Goal: Check status: Check status

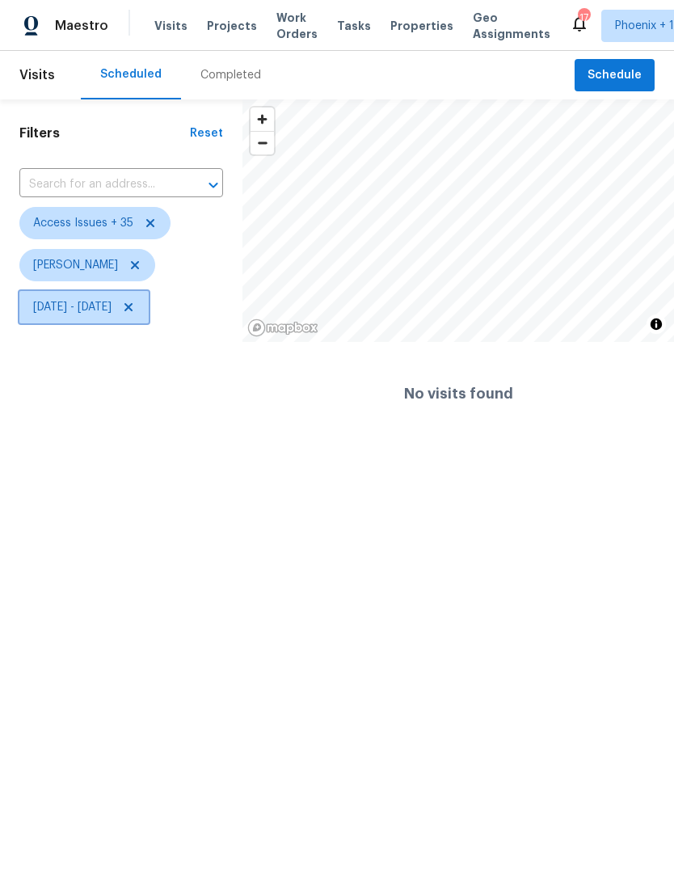
click at [112, 307] on span "[DATE] - [DATE]" at bounding box center [72, 307] width 78 height 16
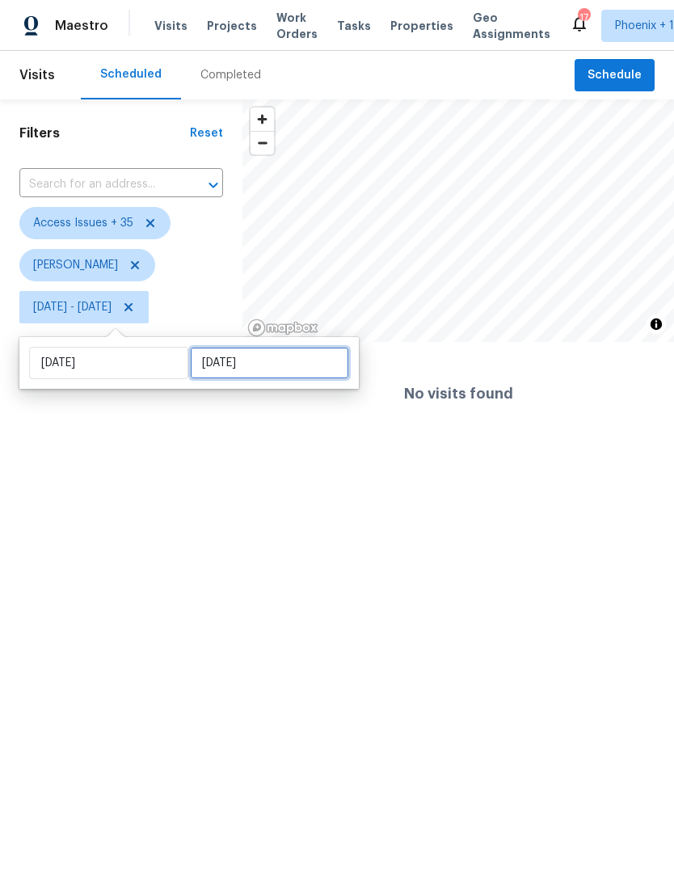
click at [307, 364] on input "[DATE]" at bounding box center [269, 363] width 159 height 32
select select "7"
select select "2025"
select select "8"
select select "2025"
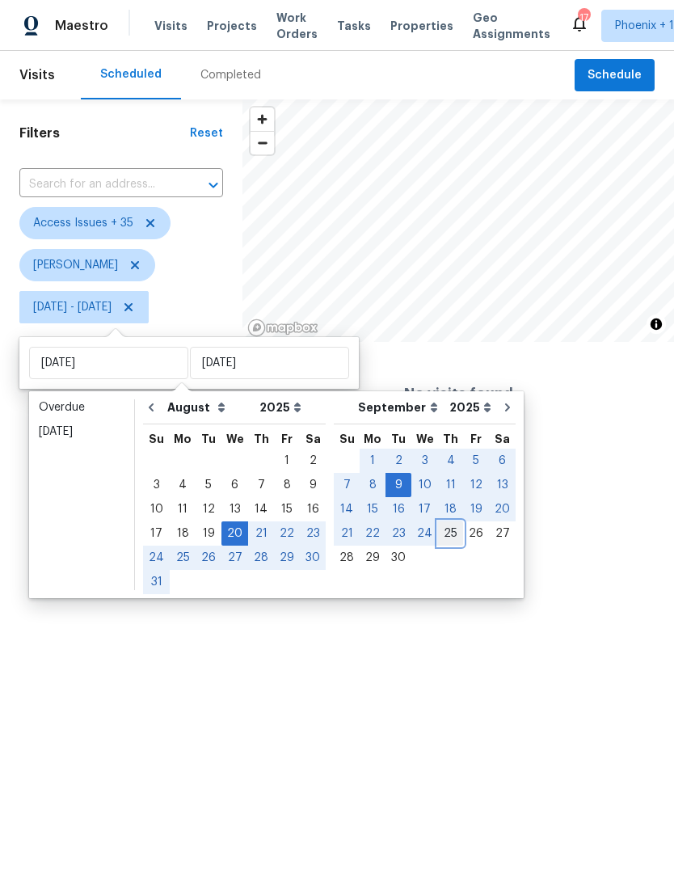
click at [438, 529] on div "25" at bounding box center [450, 533] width 25 height 23
type input "[DATE]"
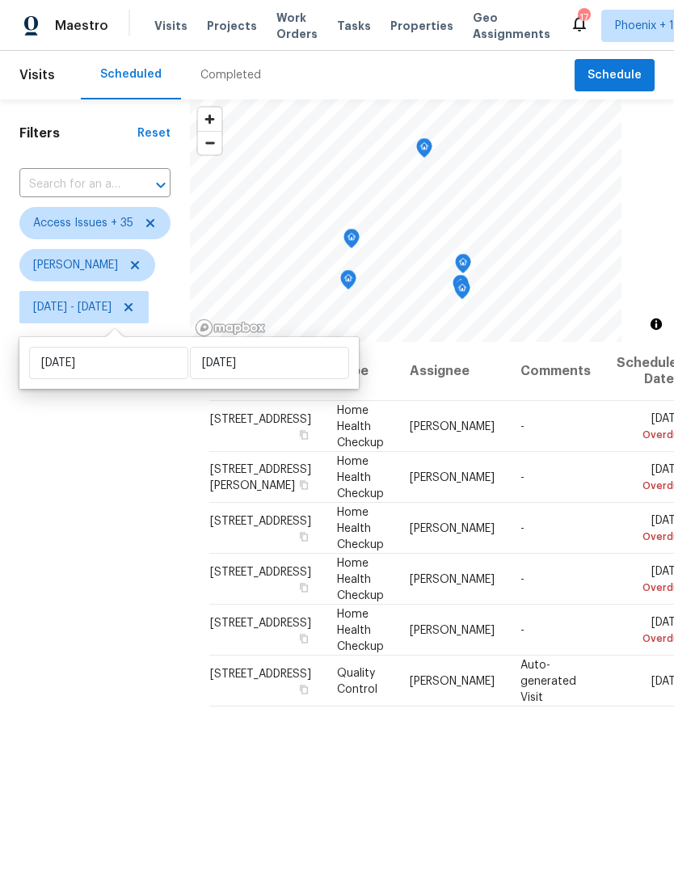
click at [118, 620] on div "Filters Reset ​ Access Issues + 35 [PERSON_NAME][DATE] - [DATE]" at bounding box center [95, 567] width 190 height 937
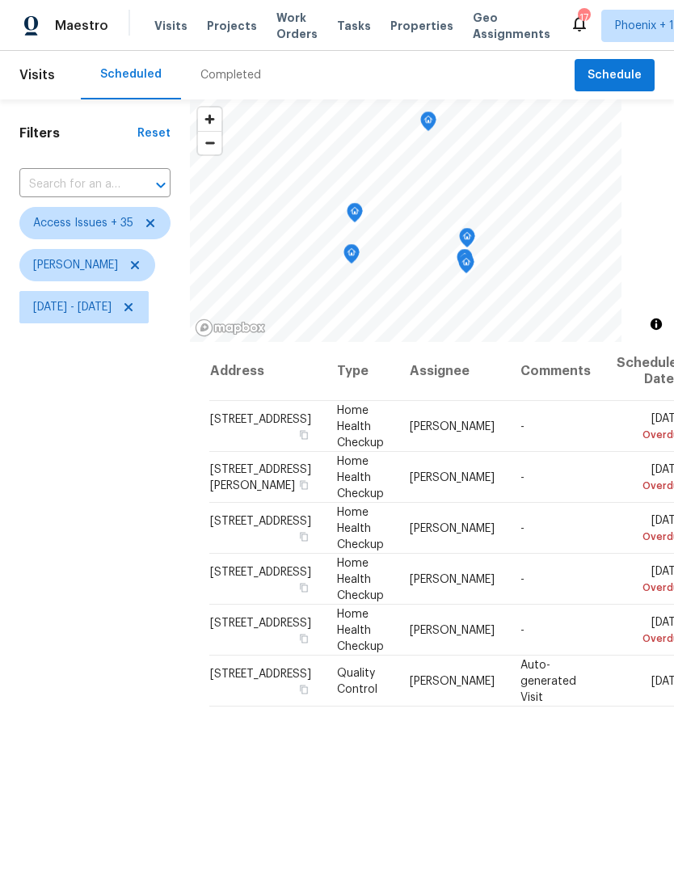
click at [362, 211] on icon "Map marker" at bounding box center [355, 213] width 15 height 19
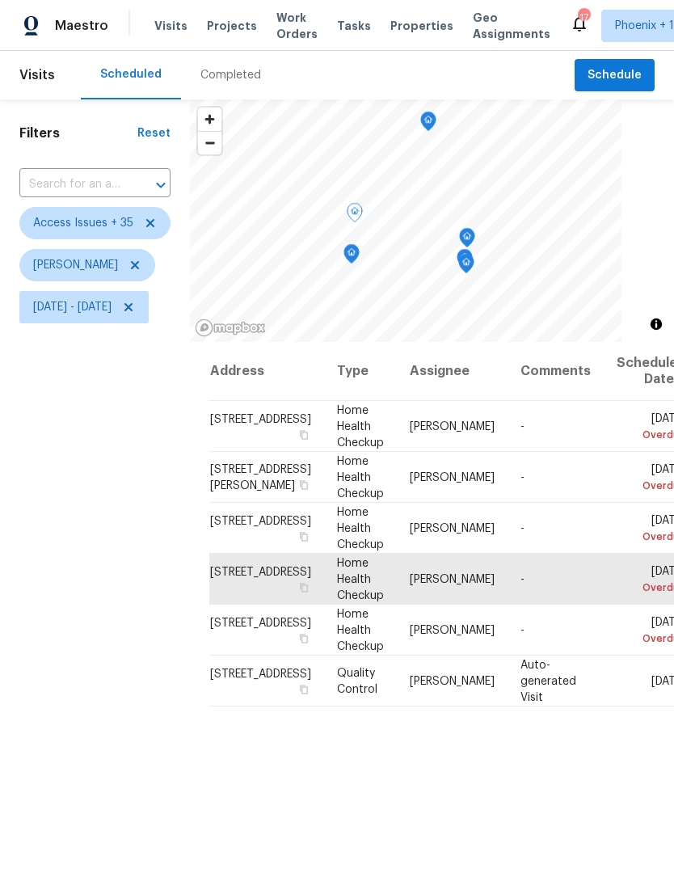
click at [360, 263] on icon "Map marker" at bounding box center [351, 254] width 16 height 20
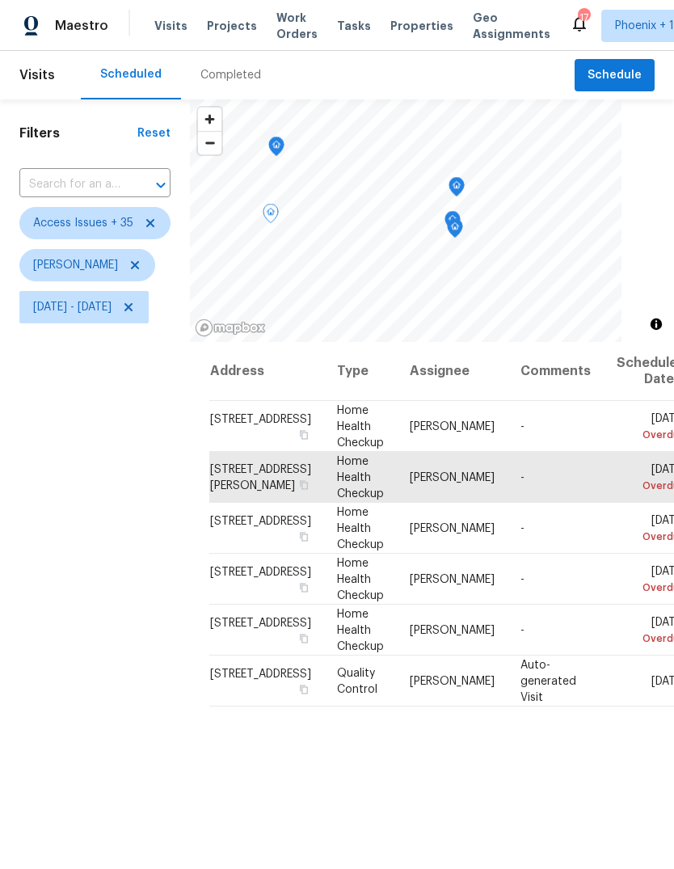
click at [462, 230] on icon "Map marker" at bounding box center [455, 228] width 15 height 19
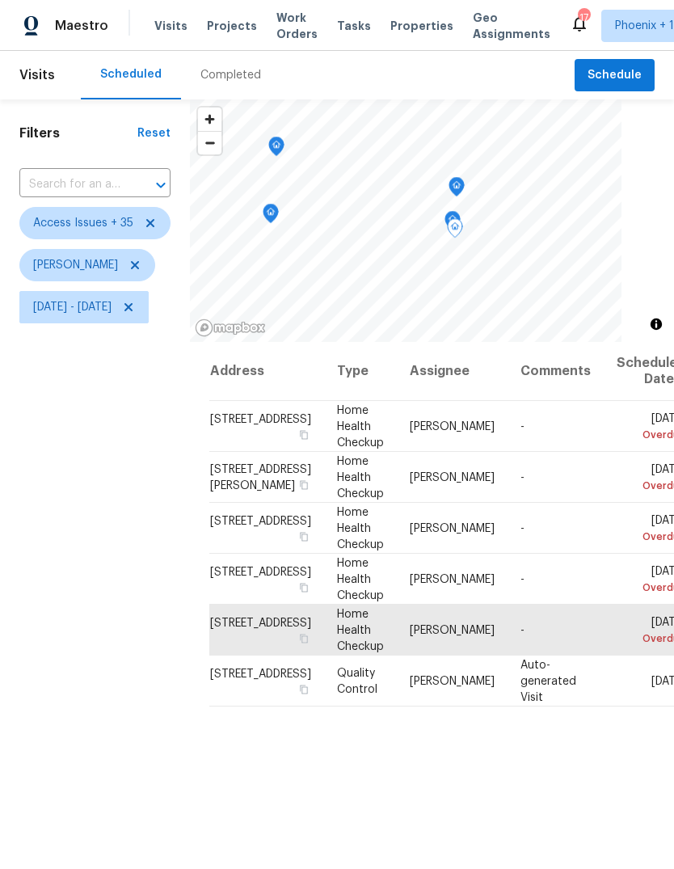
click at [460, 214] on icon "Map marker" at bounding box center [452, 221] width 15 height 19
